Goal: Task Accomplishment & Management: Use online tool/utility

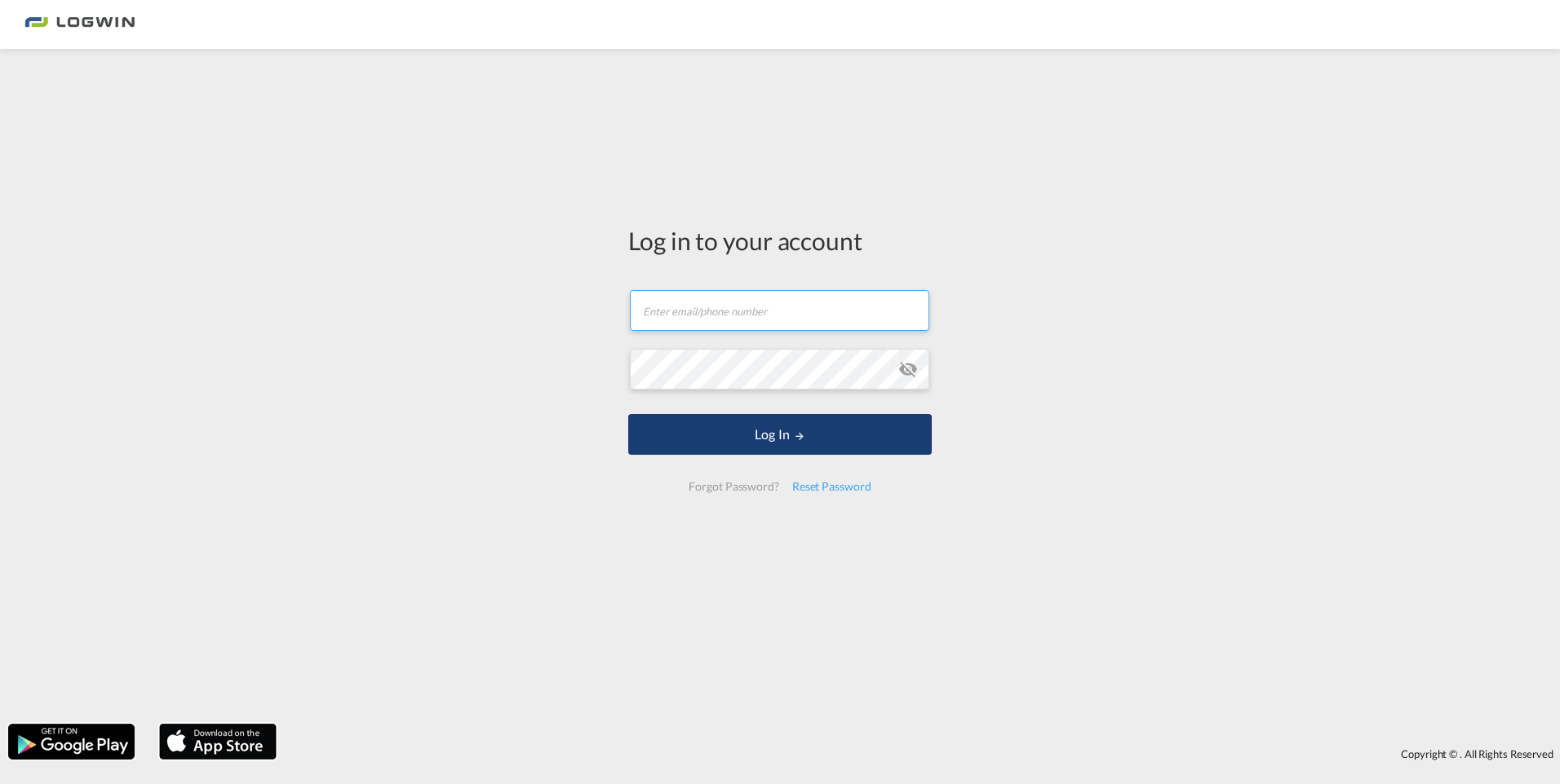
type input "[PERSON_NAME][EMAIL_ADDRESS][DOMAIN_NAME]"
click at [798, 431] on md-icon "LOGIN" at bounding box center [799, 436] width 11 height 11
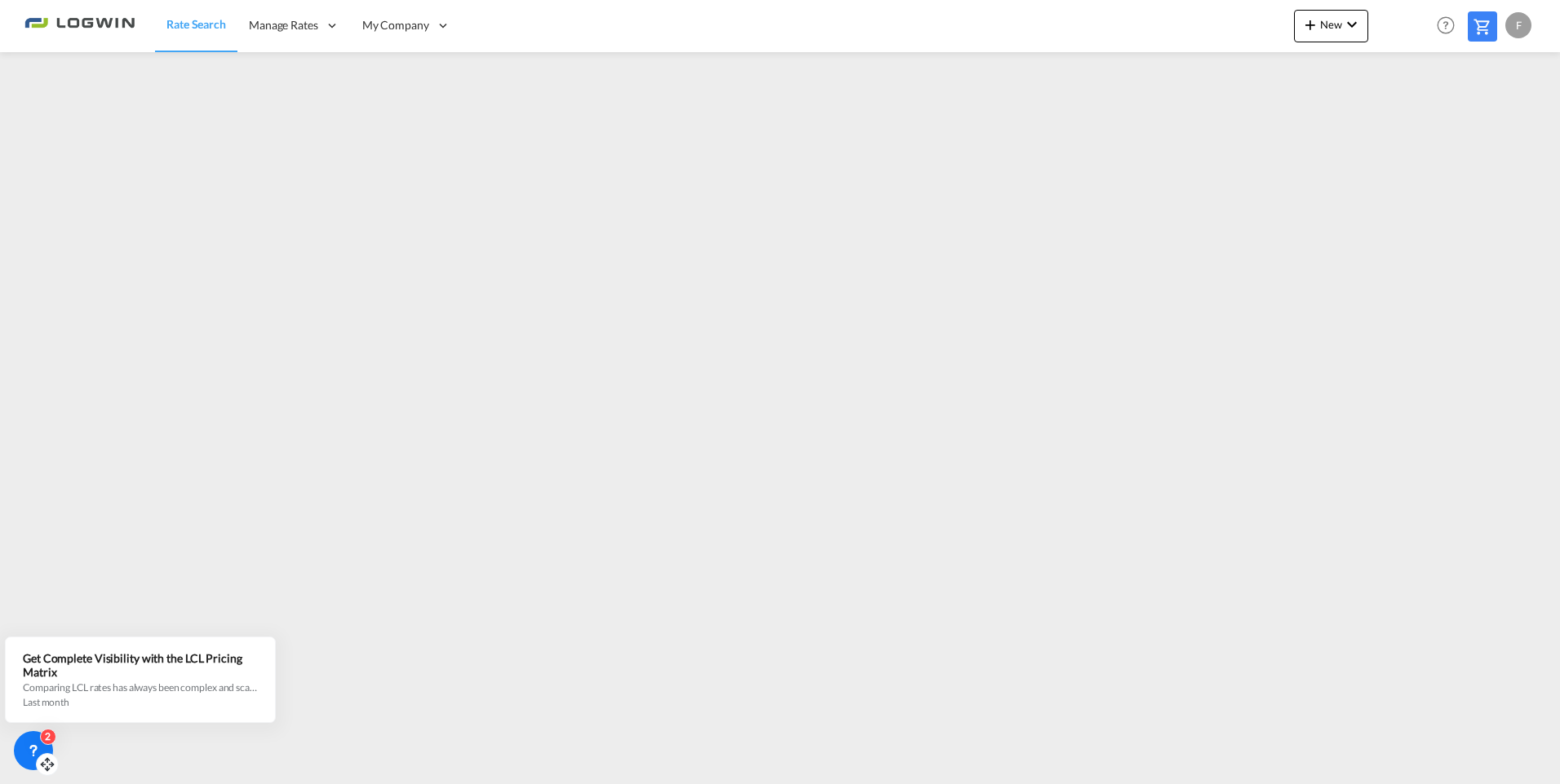
click at [44, 741] on div "2" at bounding box center [47, 737] width 16 height 16
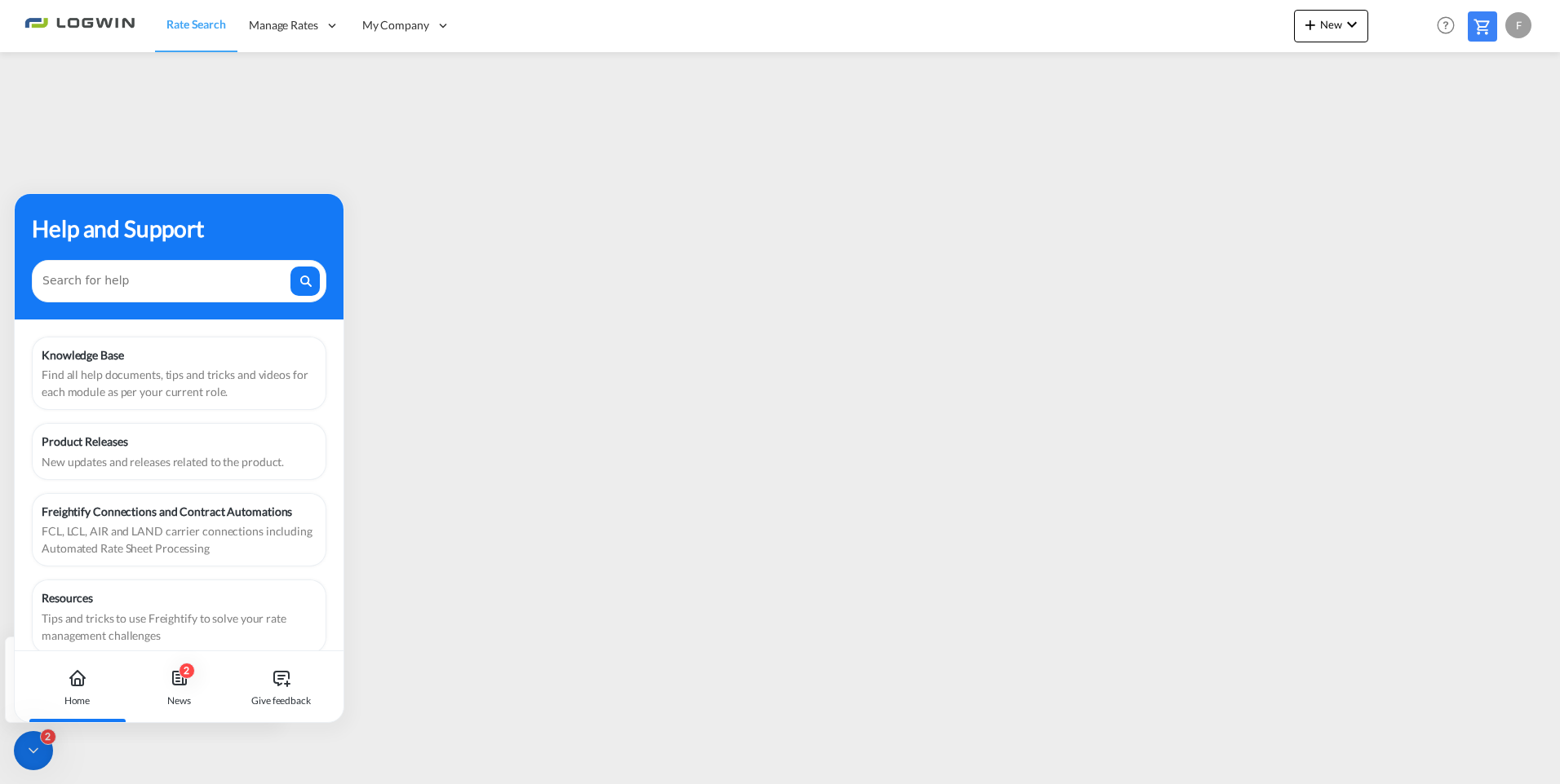
click at [80, 678] on icon at bounding box center [77, 678] width 20 height 20
click at [46, 744] on div "2" at bounding box center [47, 737] width 16 height 16
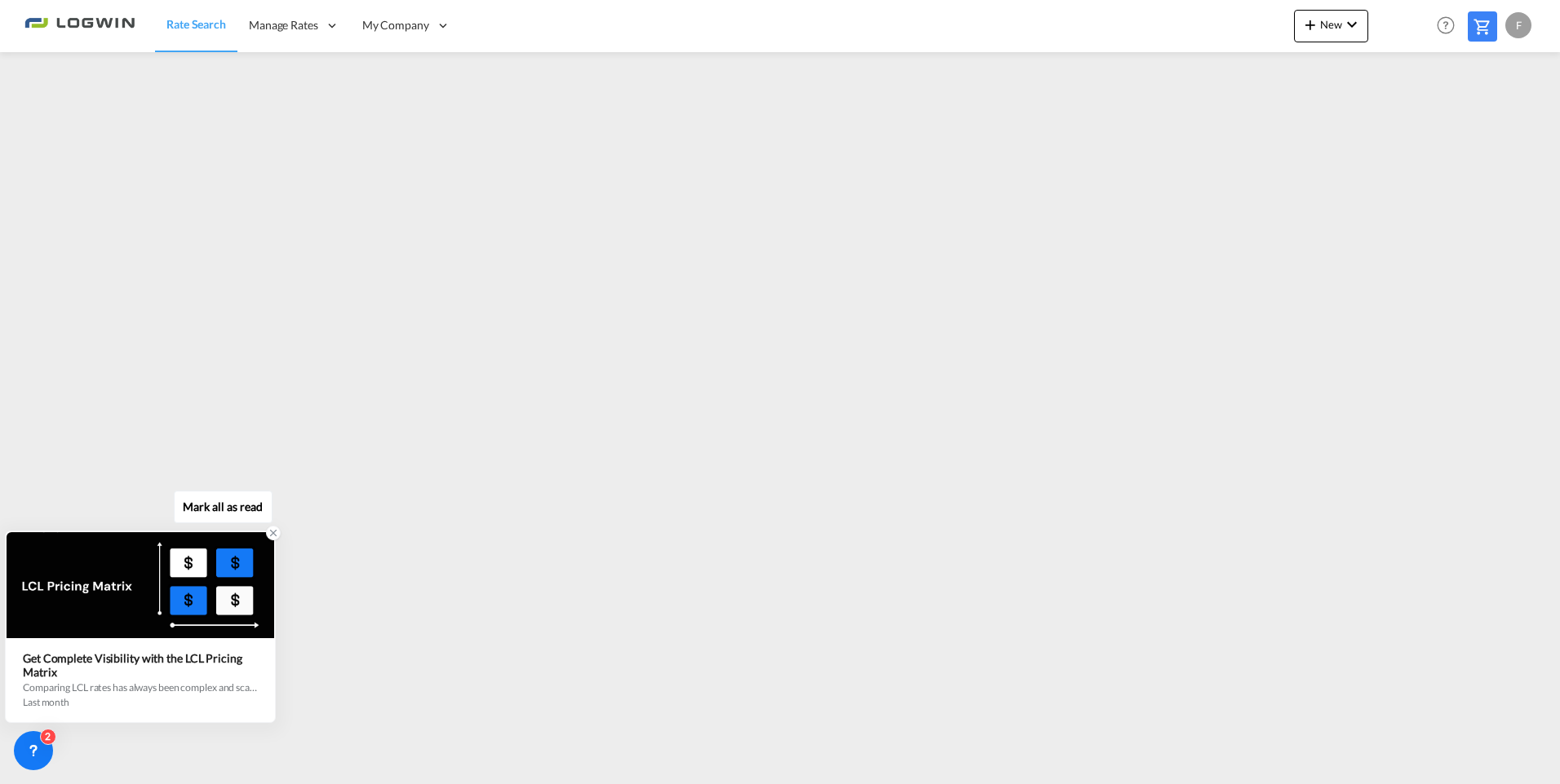
click at [279, 534] on div at bounding box center [272, 533] width 14 height 14
